Goal: Book appointment/travel/reservation

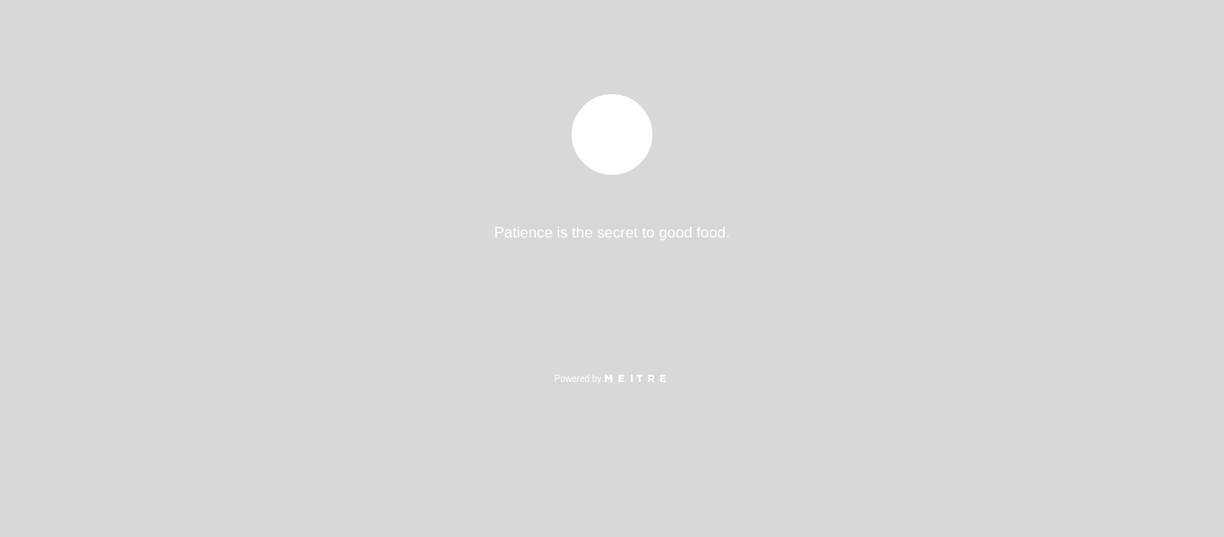
select select "es"
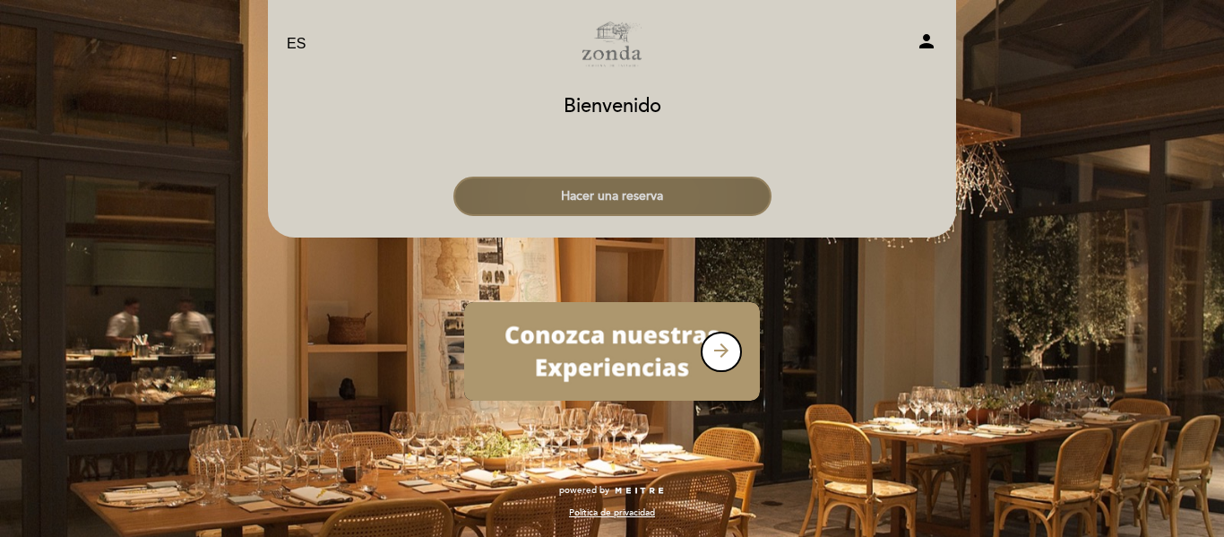
click at [593, 203] on button "Hacer una reserva" at bounding box center [612, 196] width 318 height 39
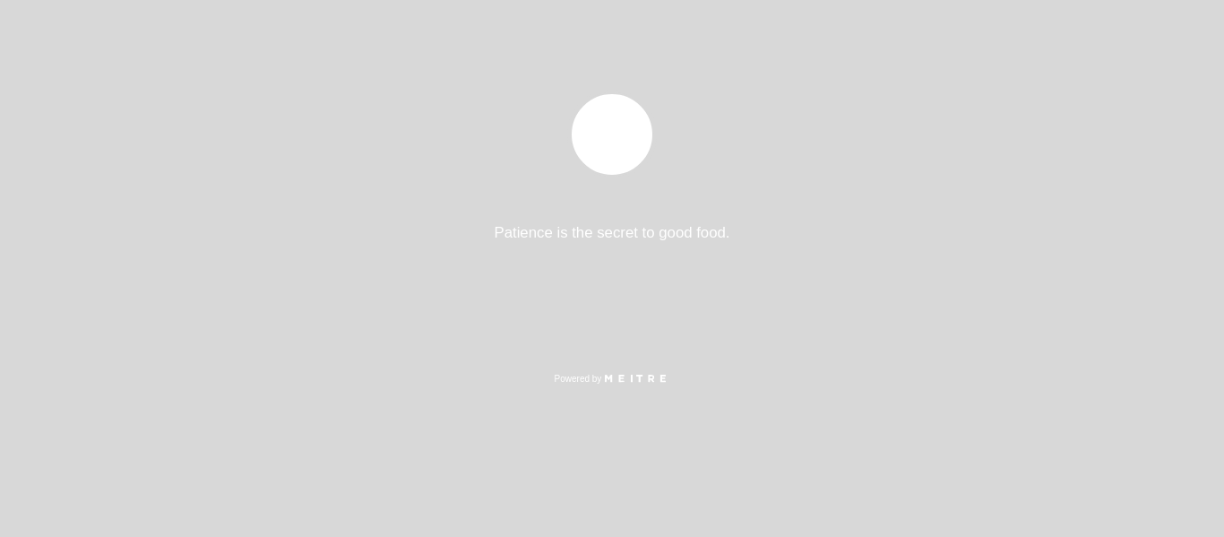
select select "es"
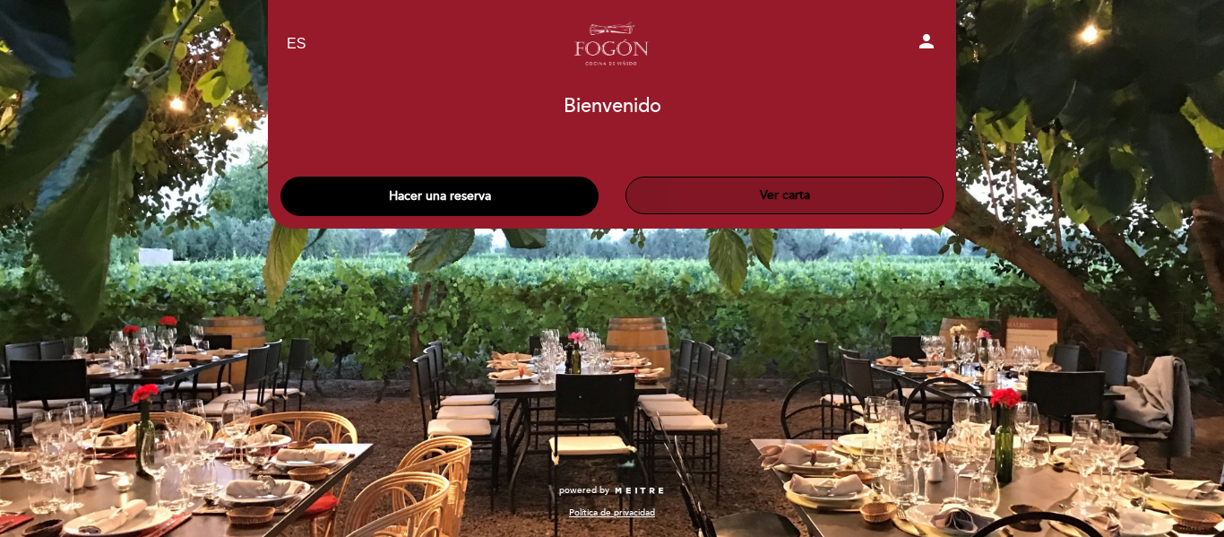
click at [781, 197] on button "Ver carta" at bounding box center [784, 196] width 318 height 38
